Goal: Navigation & Orientation: Find specific page/section

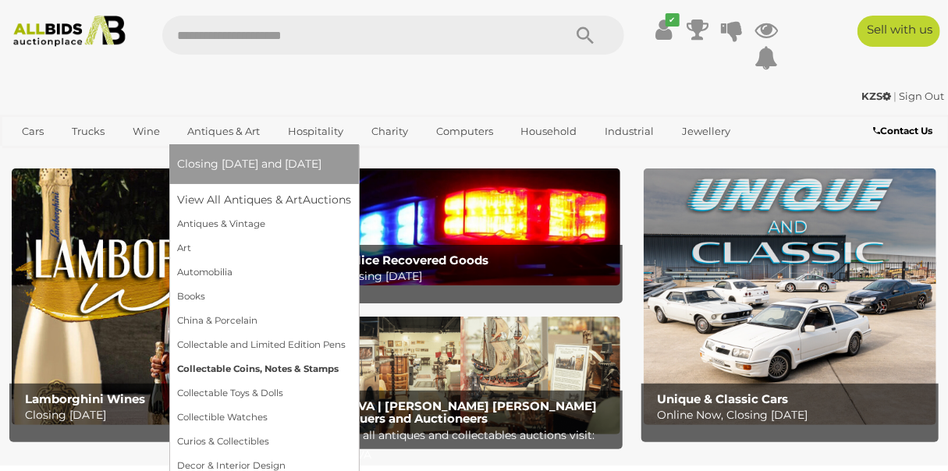
click at [236, 367] on link "Collectable Coins, Notes & Stamps" at bounding box center [264, 369] width 174 height 24
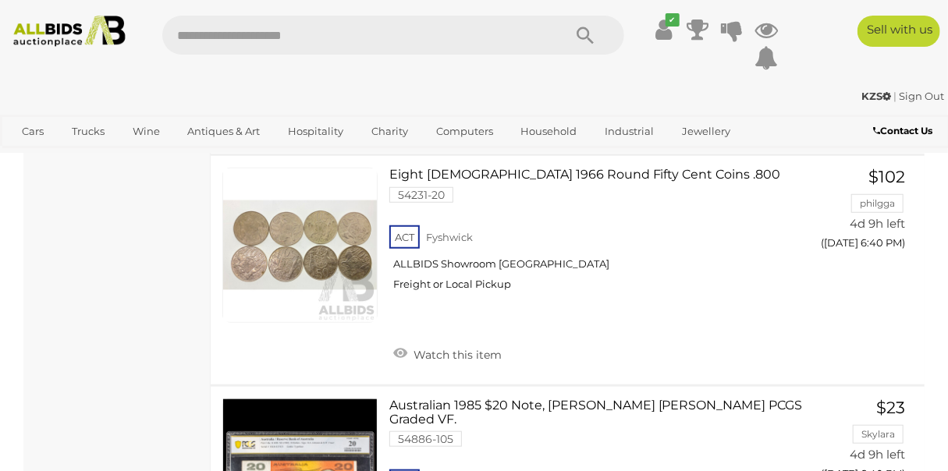
scroll to position [3110, 0]
